Goal: Check status: Check status

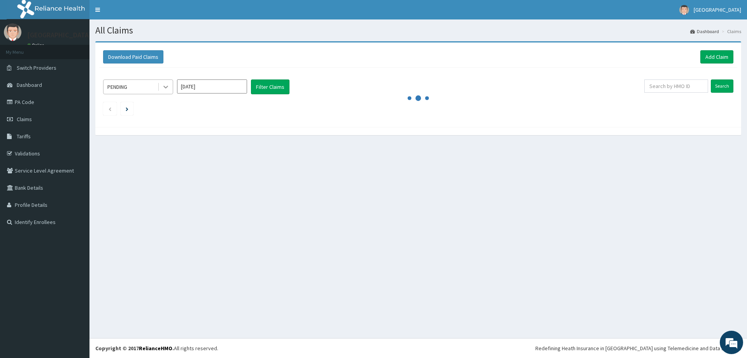
click at [167, 87] on icon at bounding box center [165, 87] width 5 height 3
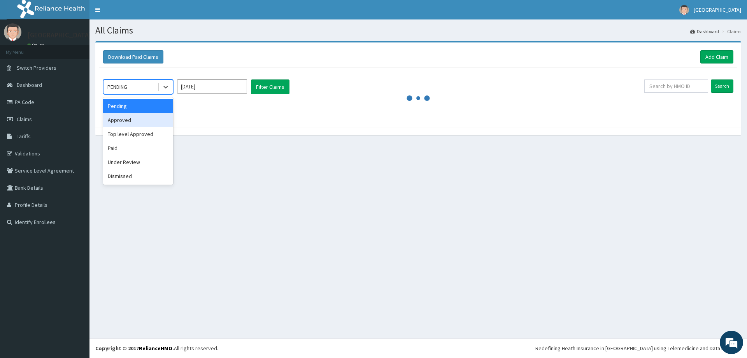
click at [151, 118] on div "Approved" at bounding box center [138, 120] width 70 height 14
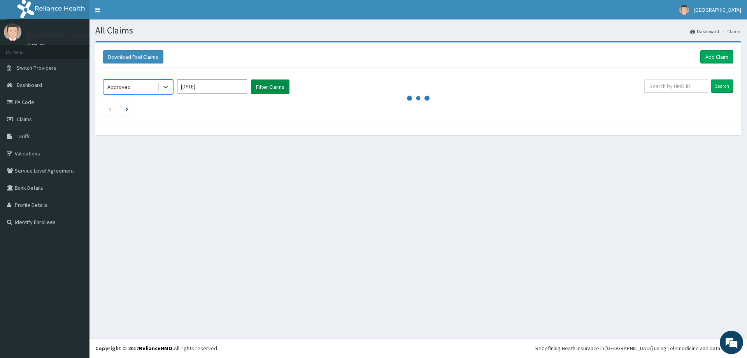
click at [285, 88] on button "Filter Claims" at bounding box center [270, 86] width 39 height 15
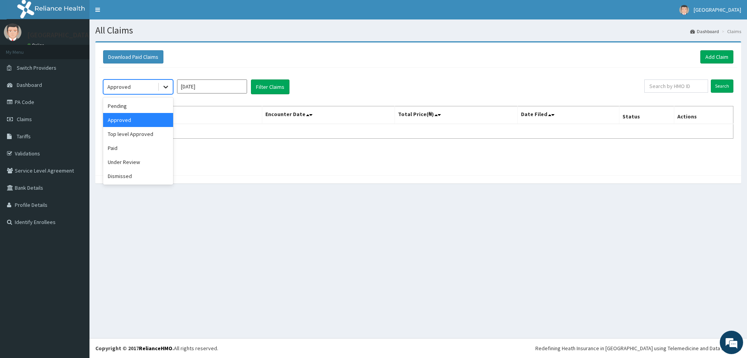
click at [166, 88] on icon at bounding box center [165, 87] width 5 height 3
click at [150, 103] on div "Pending" at bounding box center [138, 106] width 70 height 14
click at [166, 86] on icon at bounding box center [166, 87] width 8 height 8
click at [158, 155] on div "Under Review" at bounding box center [138, 162] width 70 height 14
click at [262, 86] on button "Filter Claims" at bounding box center [270, 86] width 39 height 15
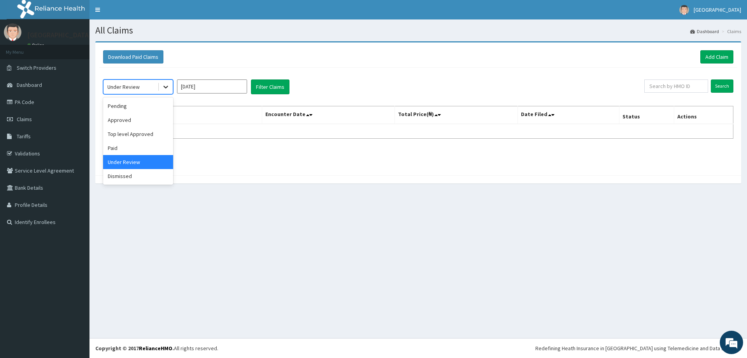
click at [159, 86] on div at bounding box center [166, 87] width 14 height 14
click at [151, 117] on div "Approved" at bounding box center [138, 120] width 70 height 14
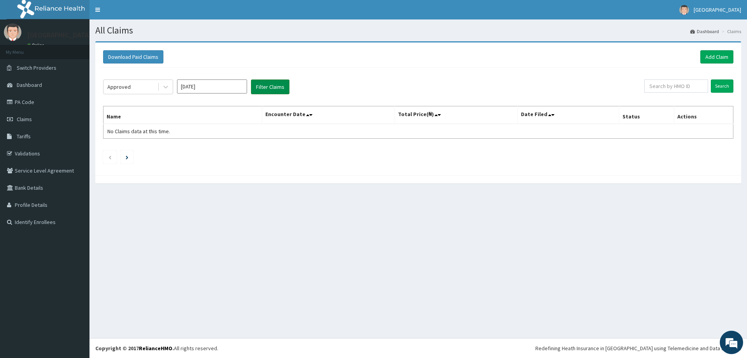
click at [267, 89] on button "Filter Claims" at bounding box center [270, 86] width 39 height 15
click at [269, 87] on button "Filter Claims" at bounding box center [270, 86] width 39 height 15
click at [718, 54] on link "Add Claim" at bounding box center [717, 56] width 33 height 13
